Goal: Check status: Check status

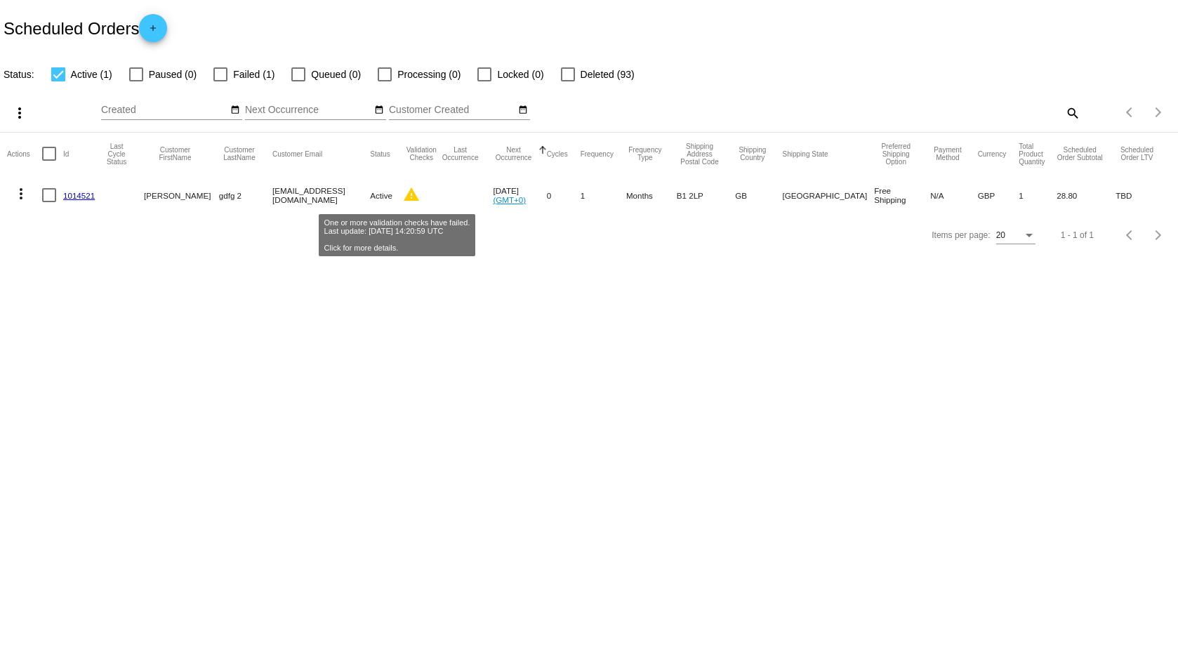
click at [403, 196] on mat-icon "warning" at bounding box center [411, 194] width 17 height 17
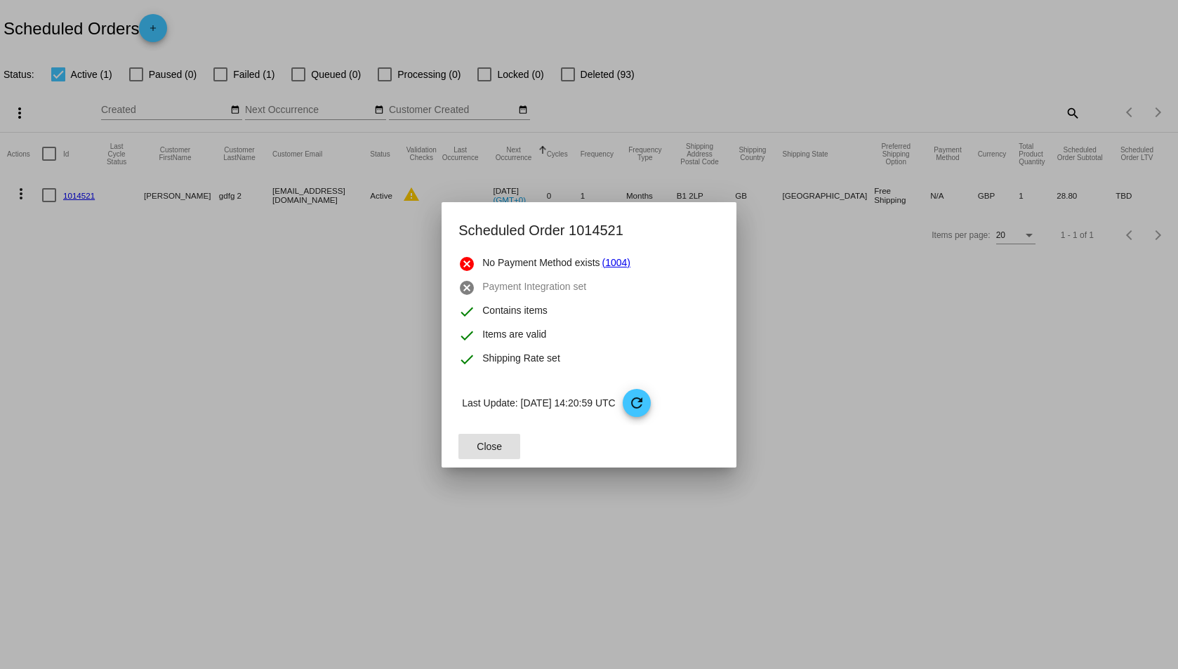
click at [396, 196] on div at bounding box center [589, 334] width 1178 height 669
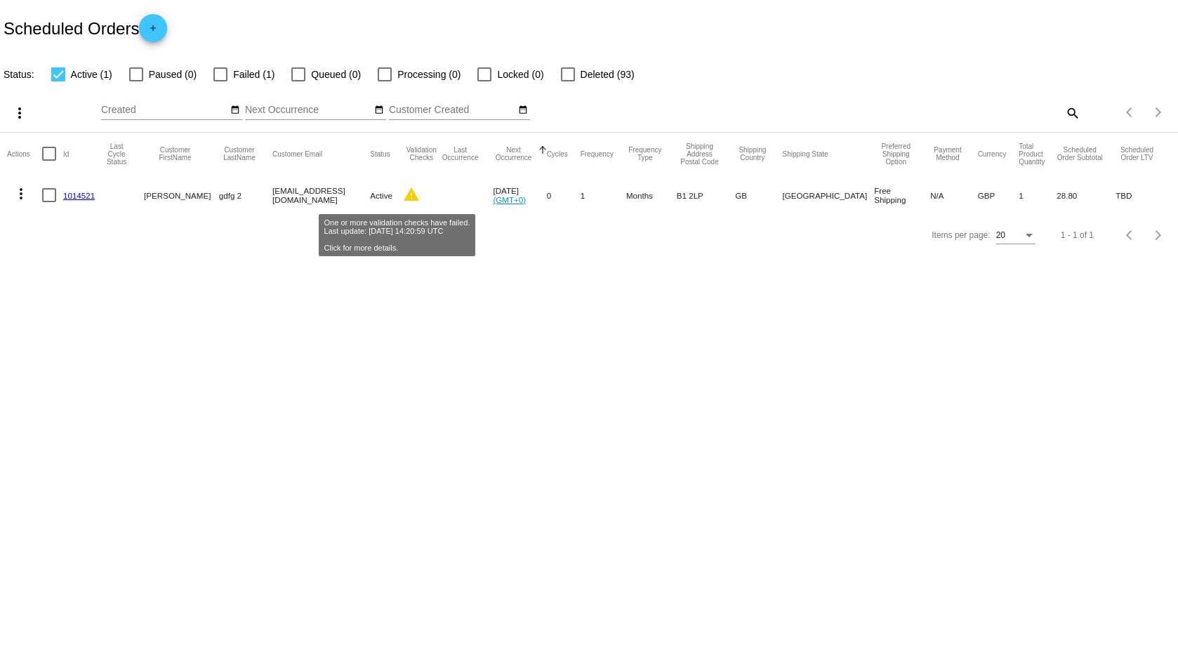
click at [403, 196] on mat-icon "warning" at bounding box center [411, 194] width 17 height 17
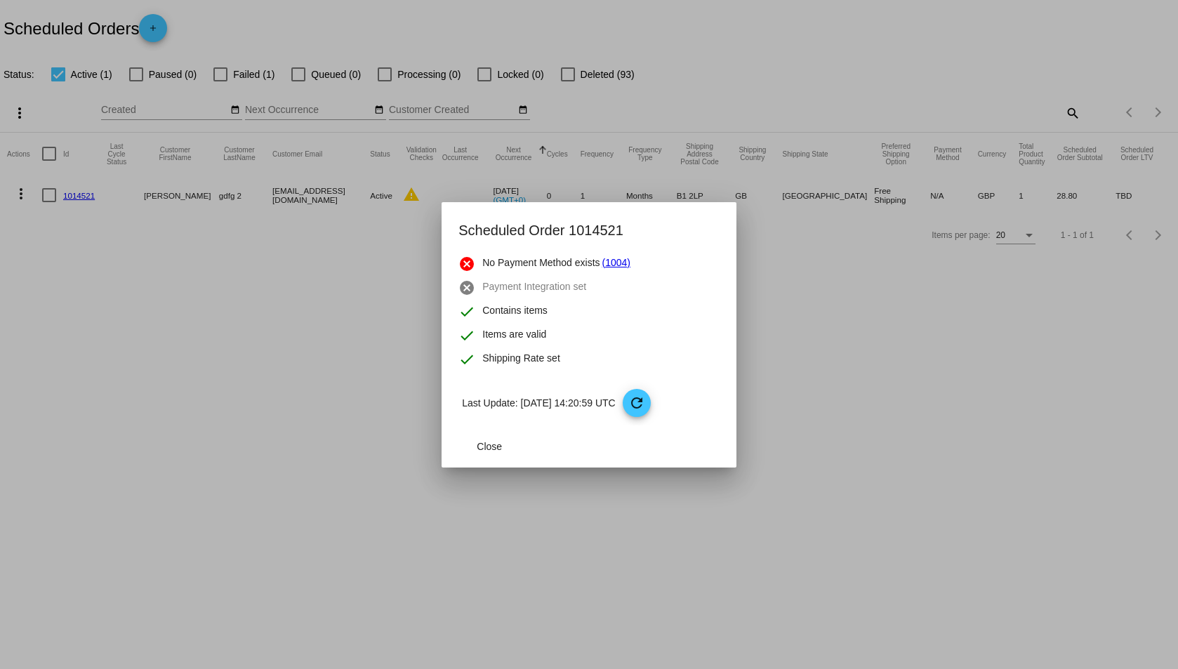
click at [396, 196] on div at bounding box center [589, 334] width 1178 height 669
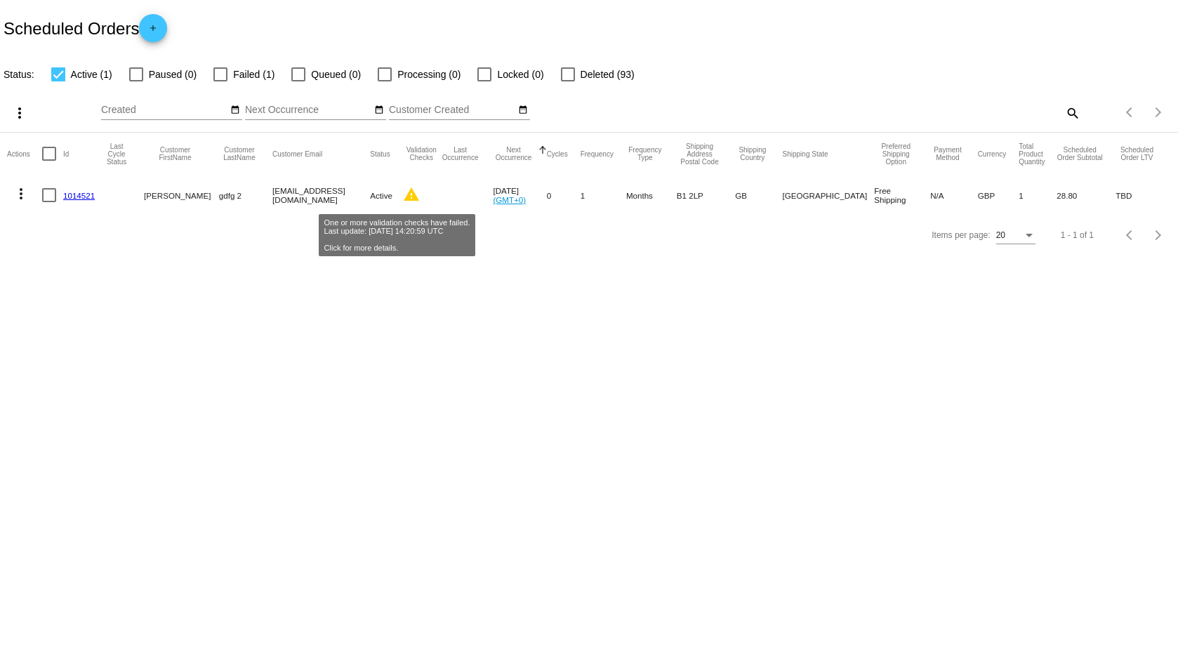
click at [403, 196] on mat-icon "warning" at bounding box center [411, 194] width 17 height 17
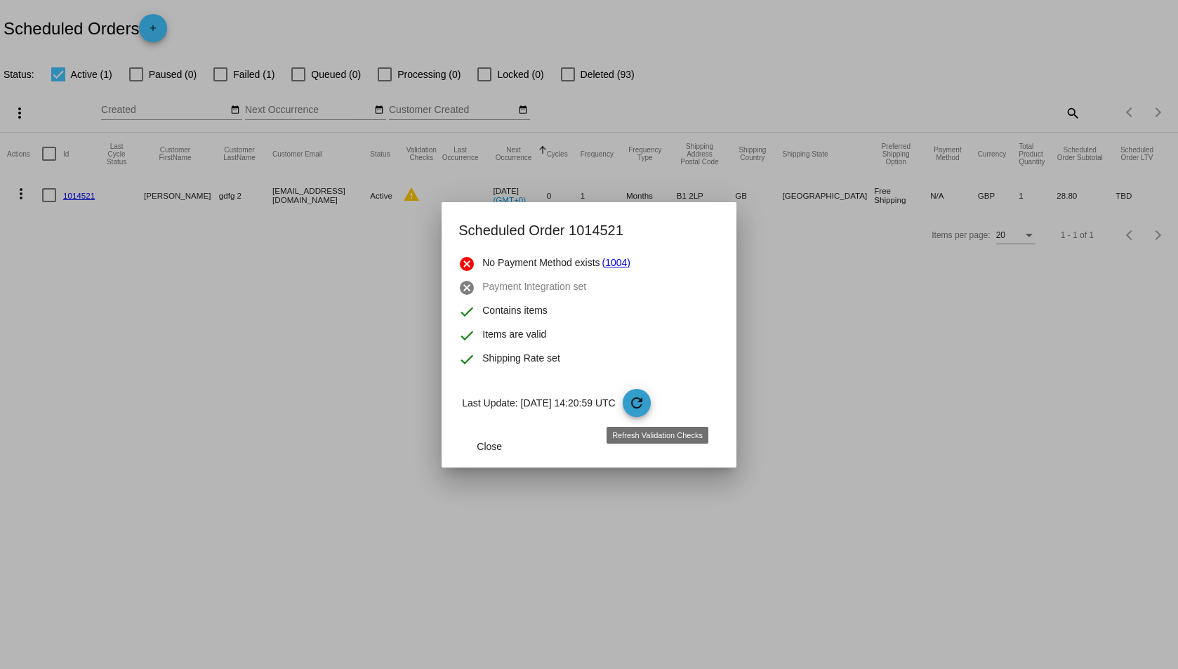
click at [645, 406] on mat-icon "refresh" at bounding box center [636, 402] width 17 height 17
click at [368, 376] on div at bounding box center [589, 334] width 1178 height 669
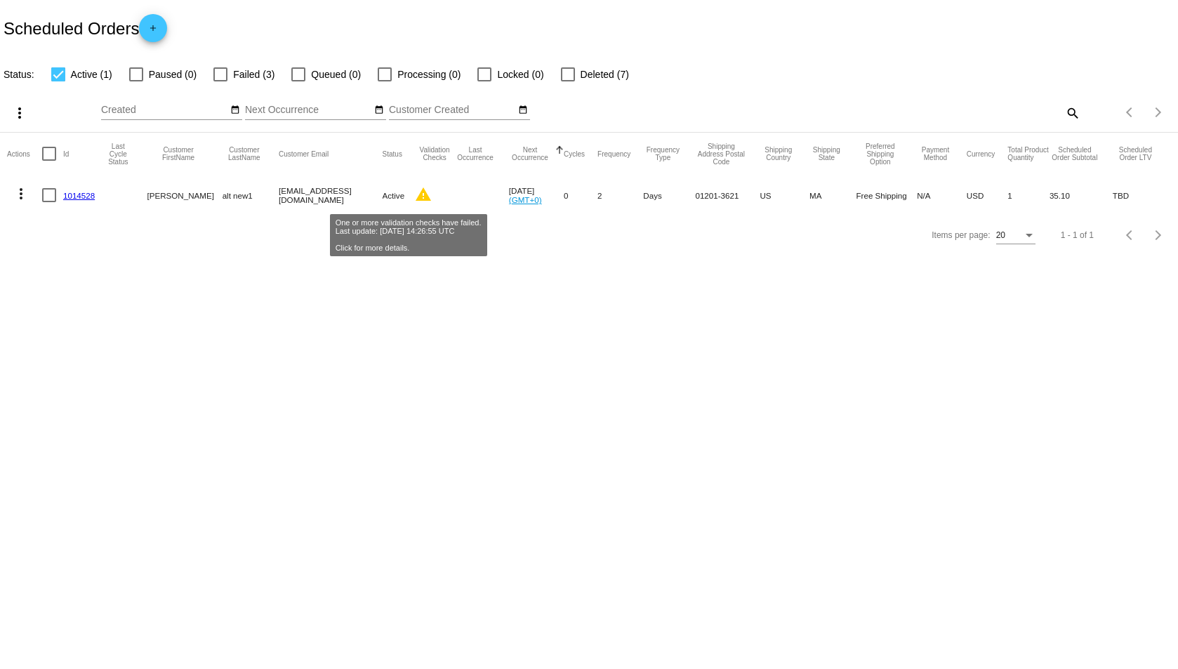
click at [415, 192] on mat-icon "warning" at bounding box center [423, 194] width 17 height 17
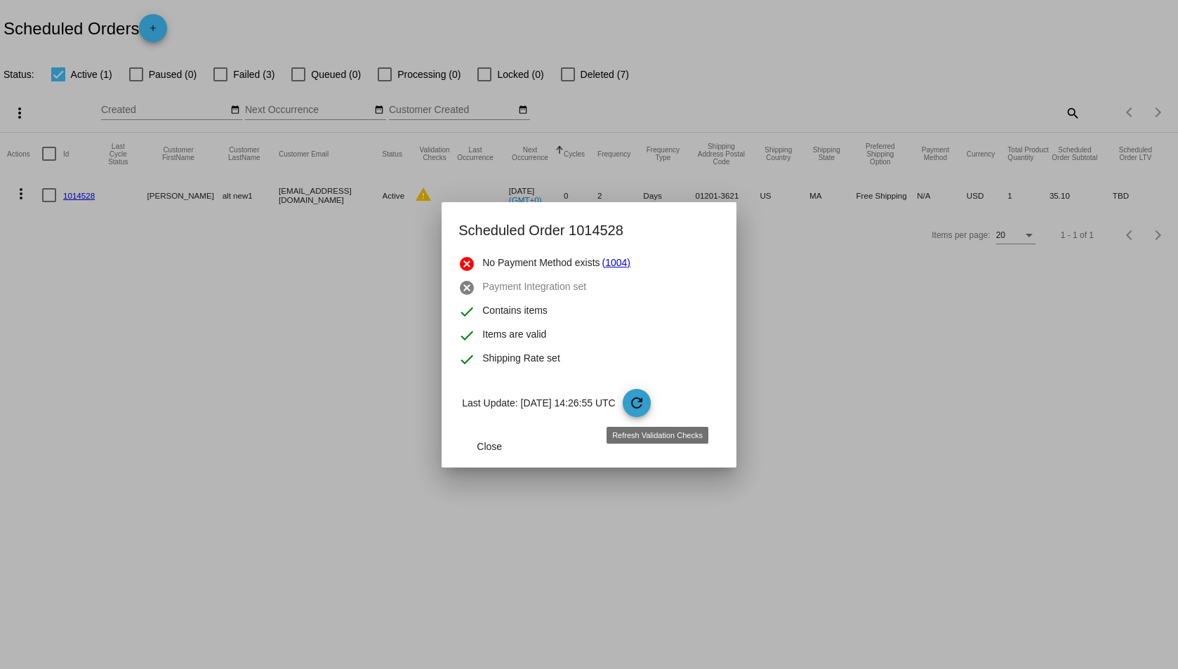
click at [645, 406] on mat-icon "refresh" at bounding box center [636, 402] width 17 height 17
click at [879, 393] on div at bounding box center [589, 334] width 1178 height 669
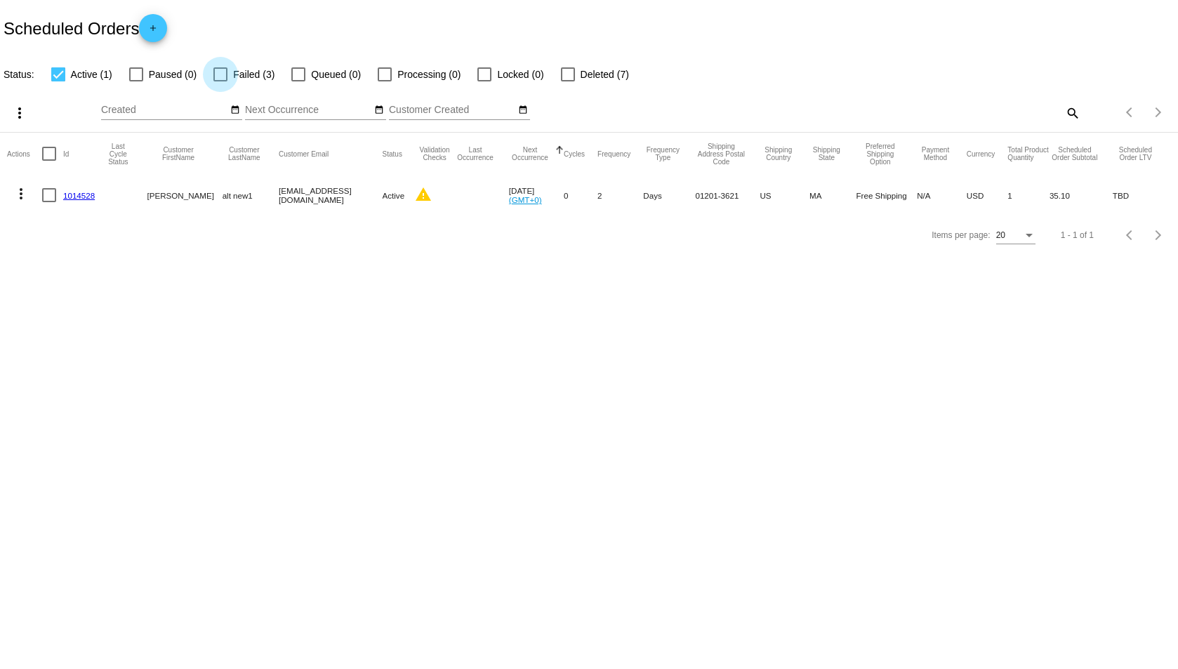
click at [220, 73] on div at bounding box center [220, 74] width 14 height 14
click at [220, 81] on input "Failed (3)" at bounding box center [220, 81] width 1 height 1
checkbox input "true"
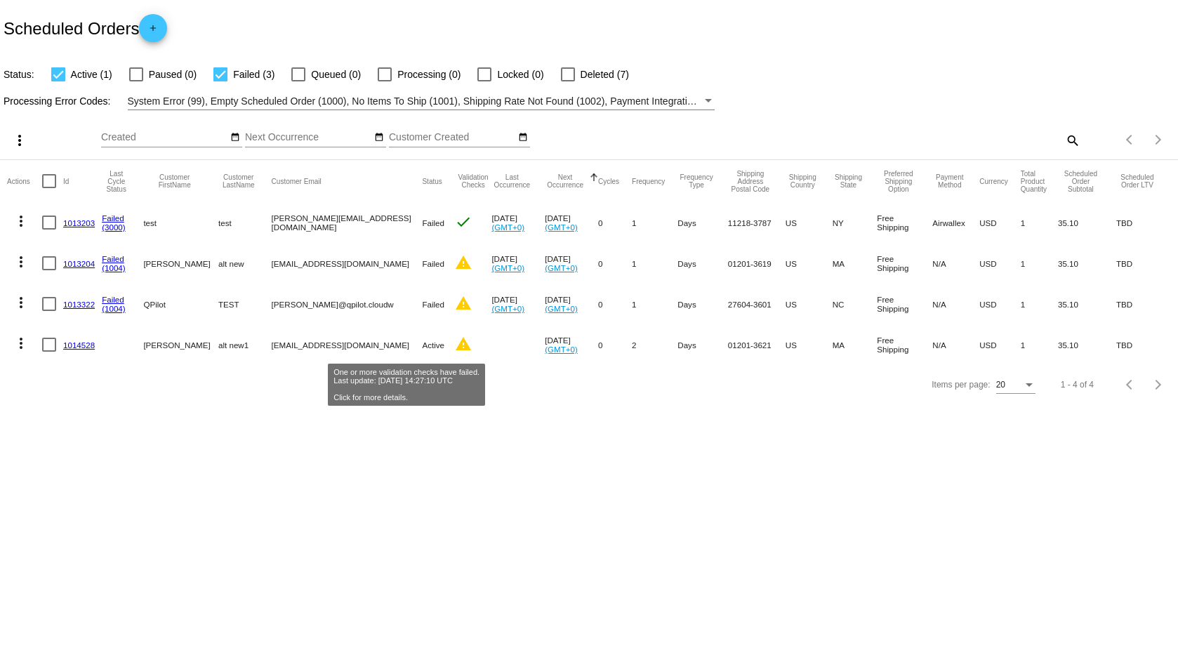
click at [455, 346] on mat-icon "warning" at bounding box center [463, 343] width 17 height 17
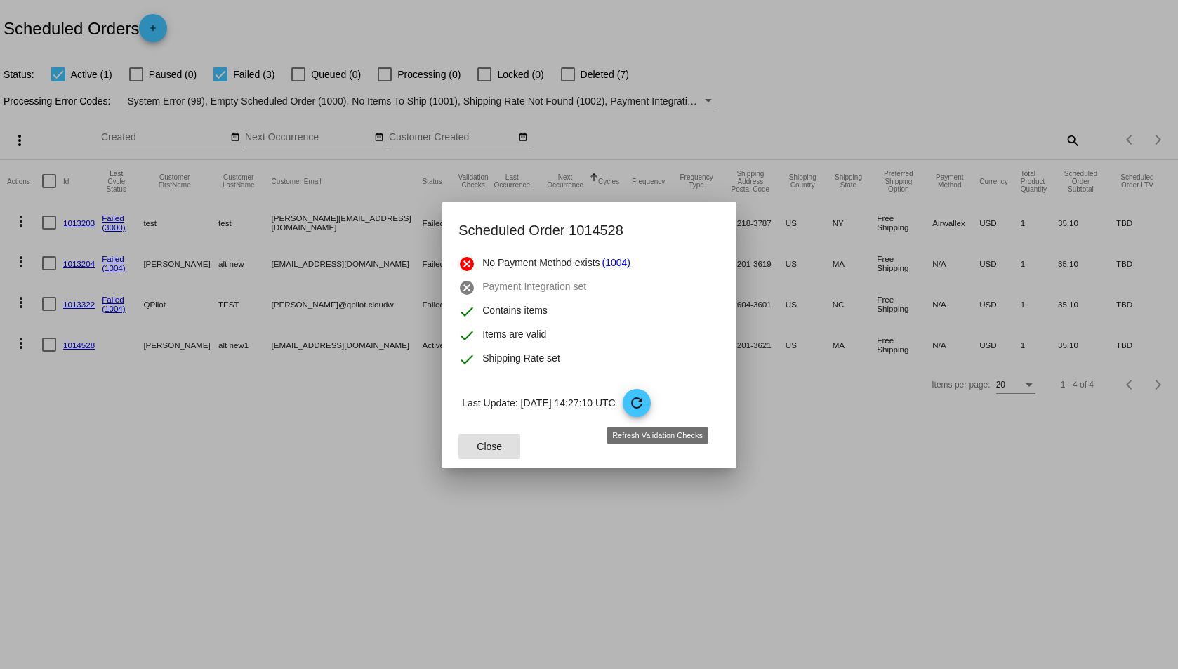
click at [645, 398] on mat-icon "refresh" at bounding box center [636, 402] width 17 height 17
click at [919, 82] on div at bounding box center [589, 334] width 1178 height 669
